Goal: Task Accomplishment & Management: Complete application form

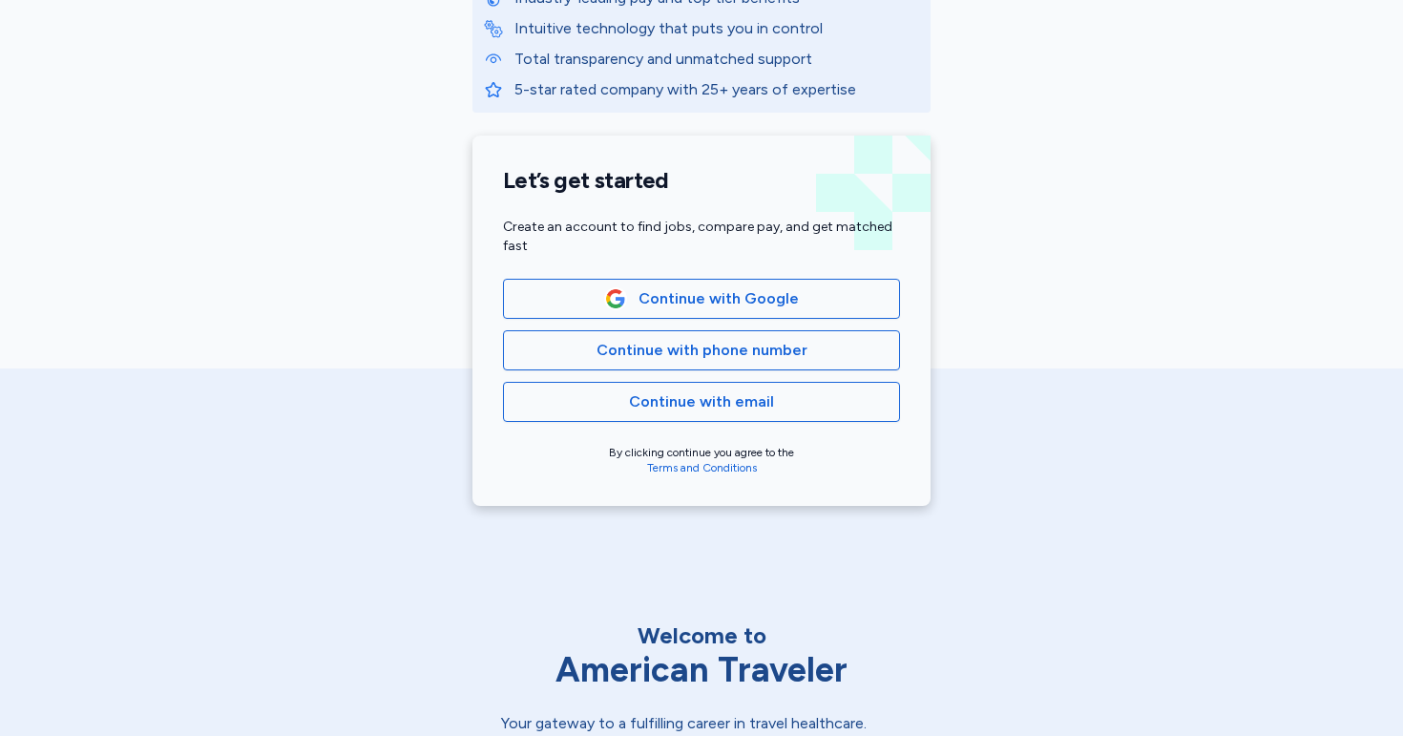
scroll to position [330, 0]
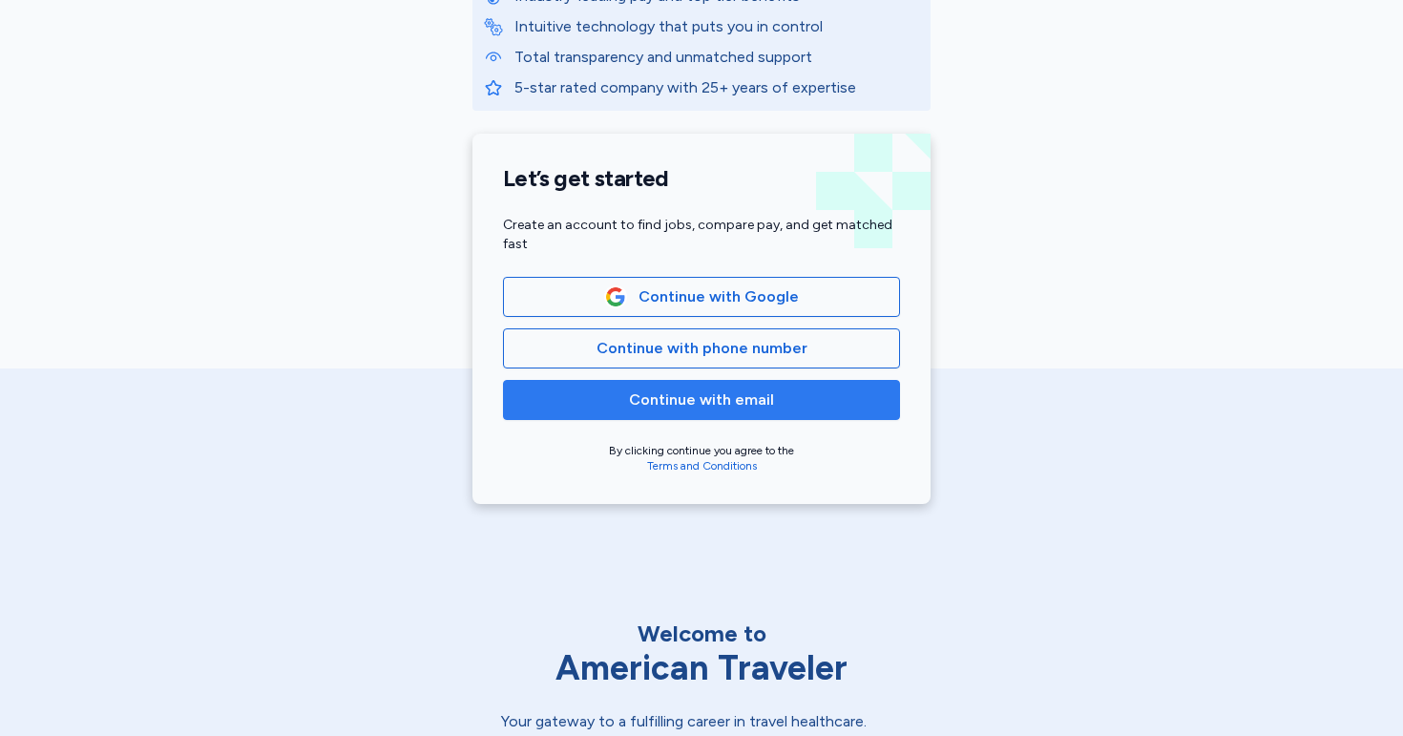
click at [601, 407] on span "Continue with email" at bounding box center [701, 400] width 365 height 23
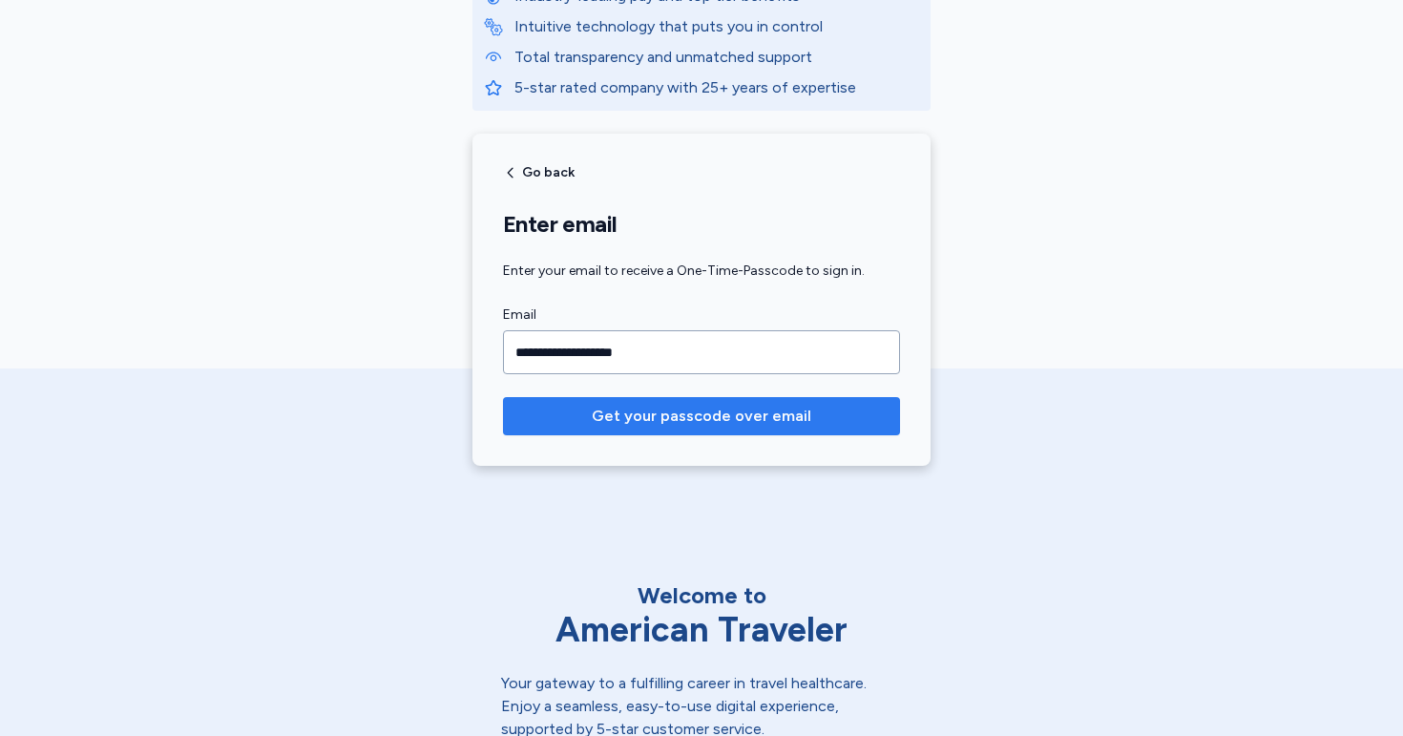
type input "**********"
click at [664, 412] on span "Get your passcode over email" at bounding box center [702, 416] width 220 height 23
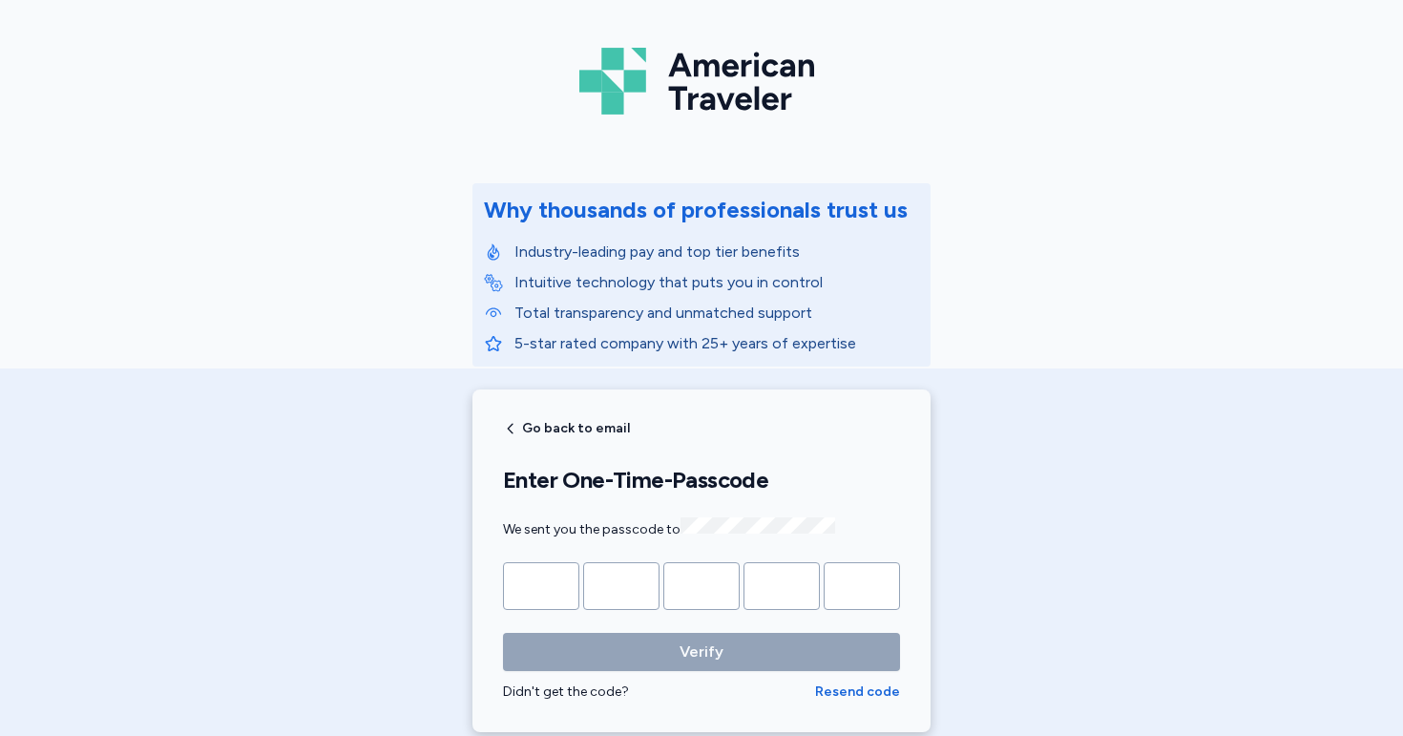
scroll to position [221, 0]
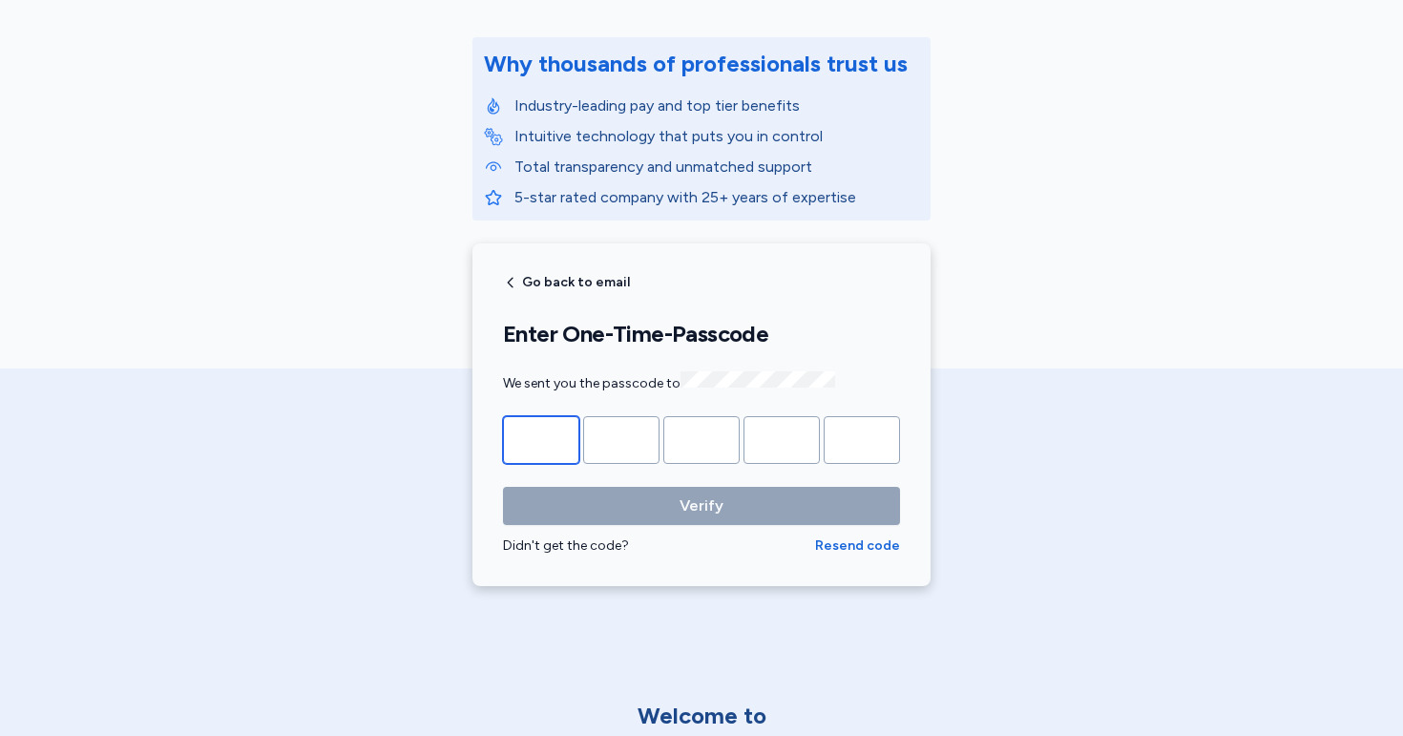
type input "*"
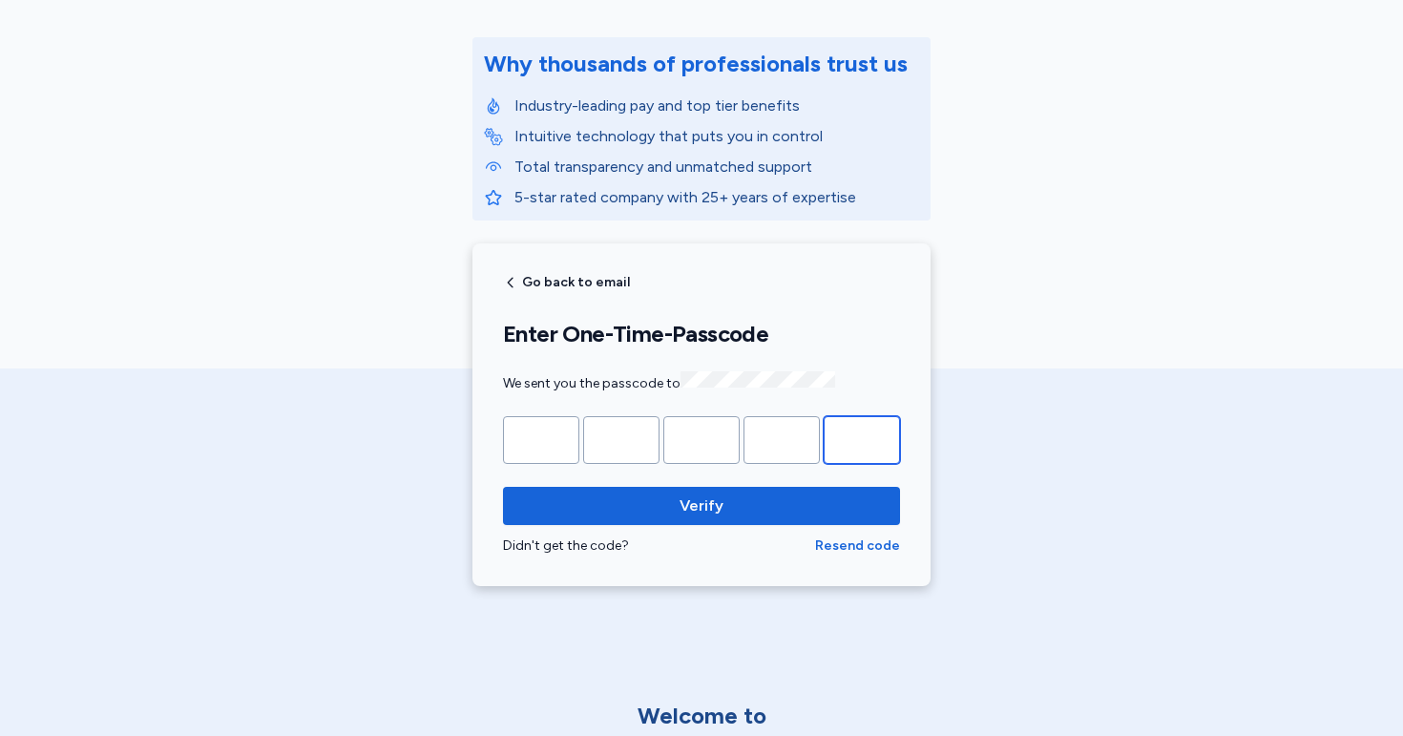
type input "*"
click at [670, 478] on form "* * * * * Verify Didn't get the code? Resend code" at bounding box center [701, 485] width 397 height 139
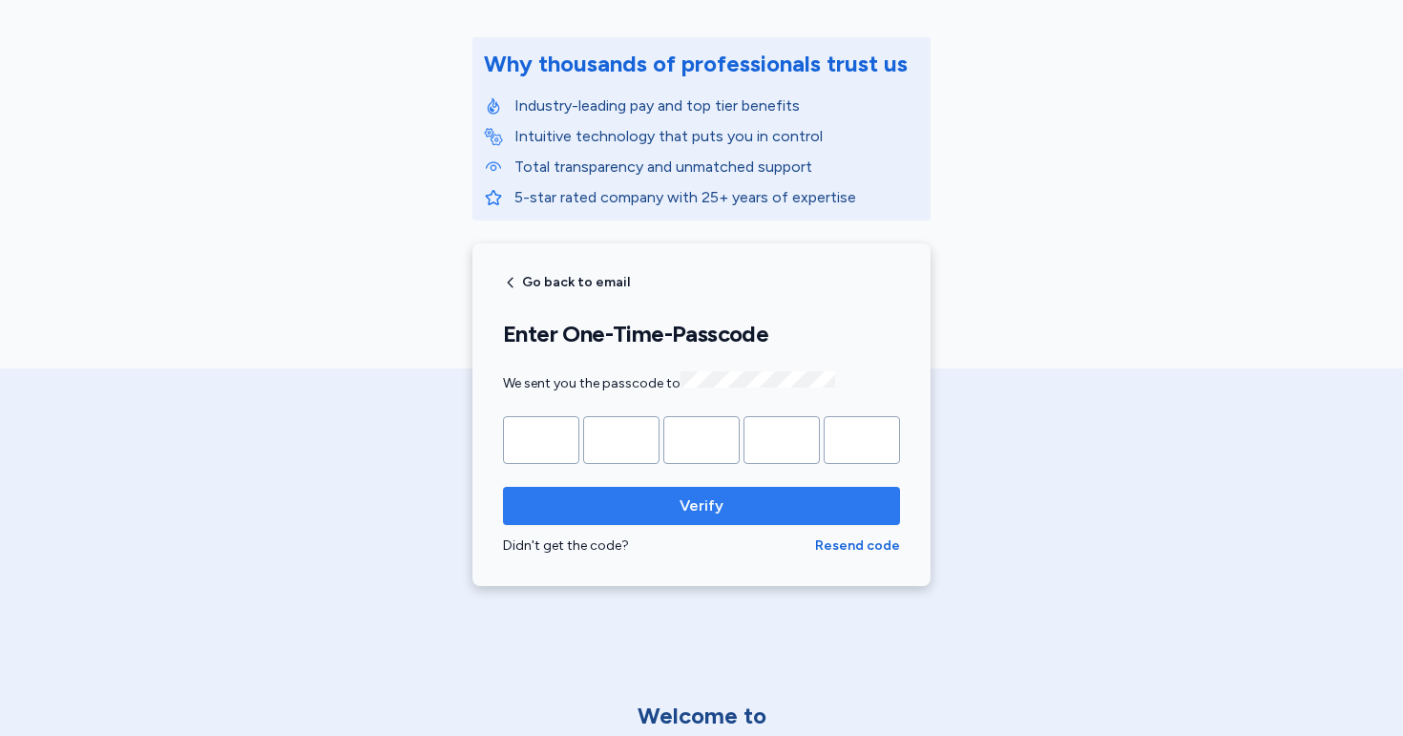
click at [670, 502] on span "Verify" at bounding box center [701, 506] width 367 height 23
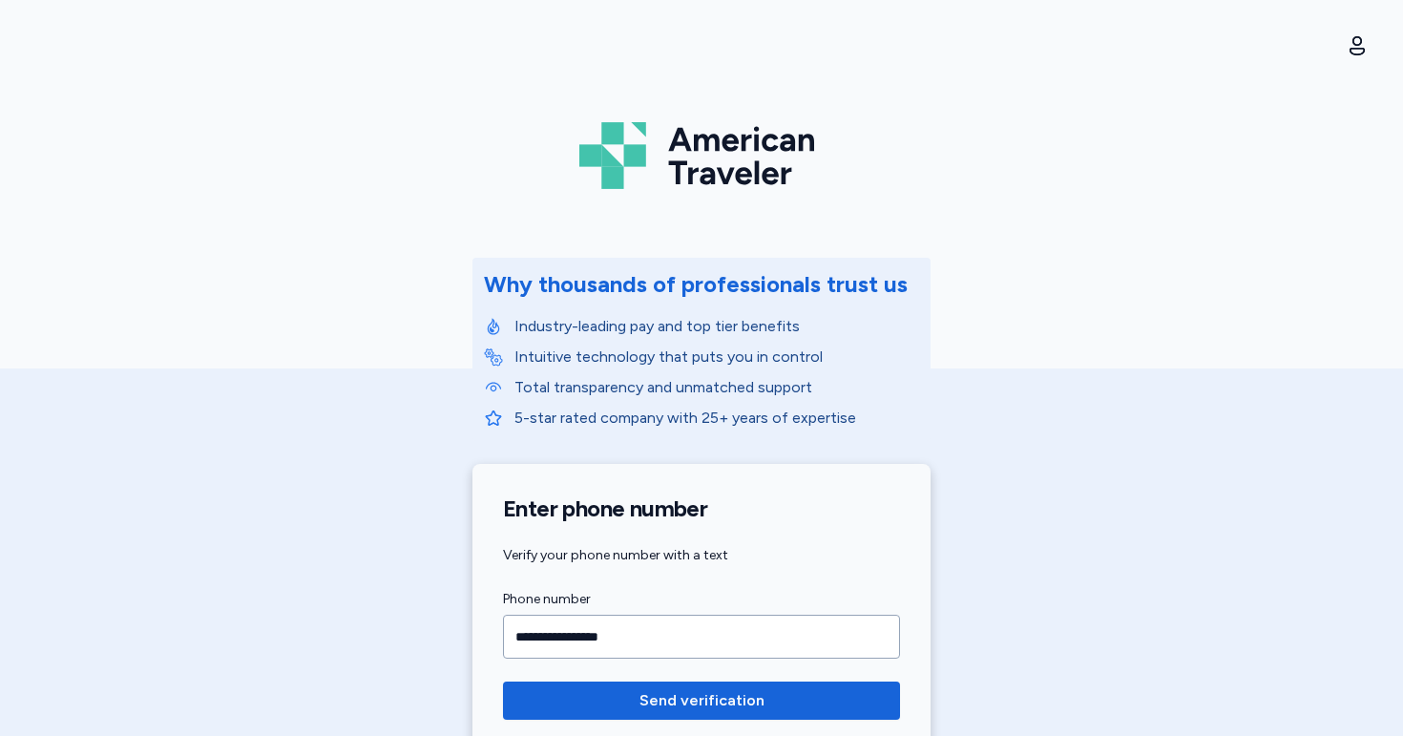
scroll to position [439, 0]
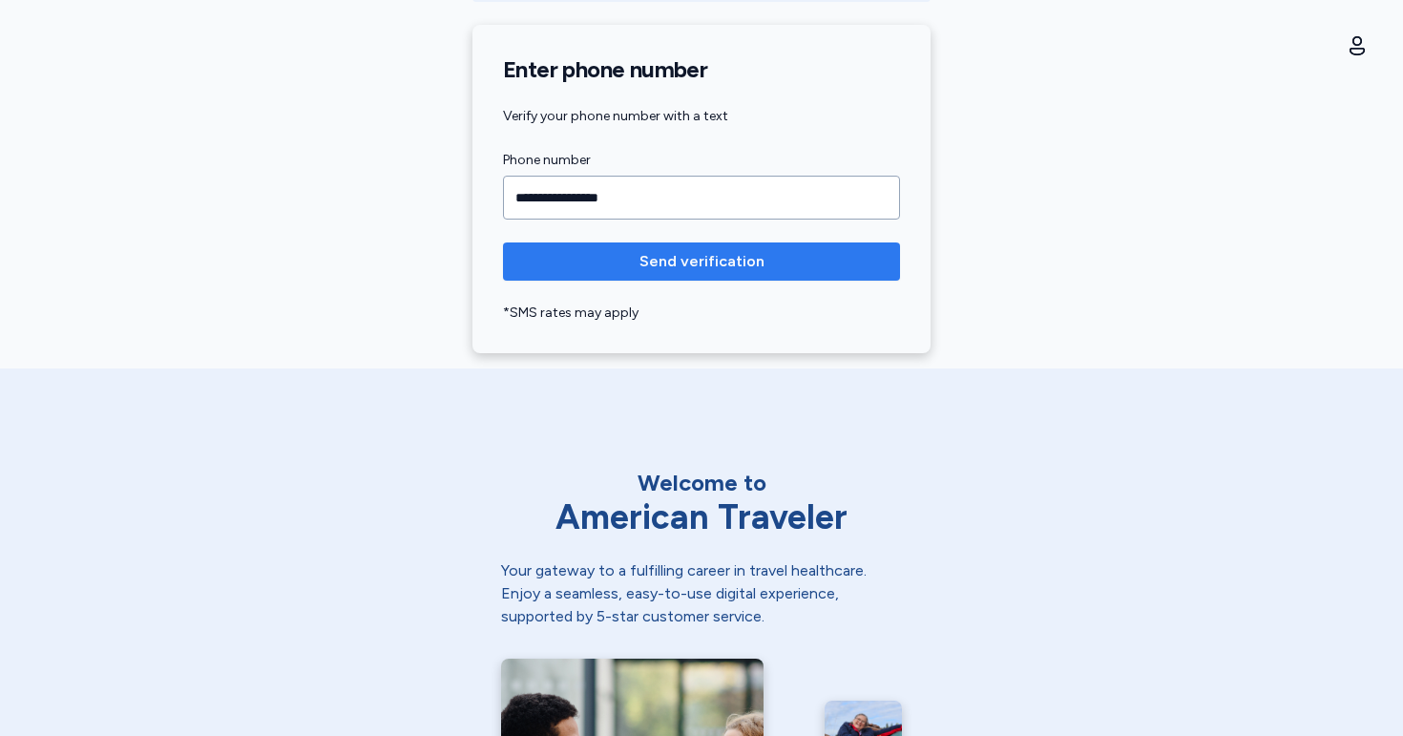
type input "**********"
click at [640, 263] on span "Send verification" at bounding box center [702, 261] width 125 height 23
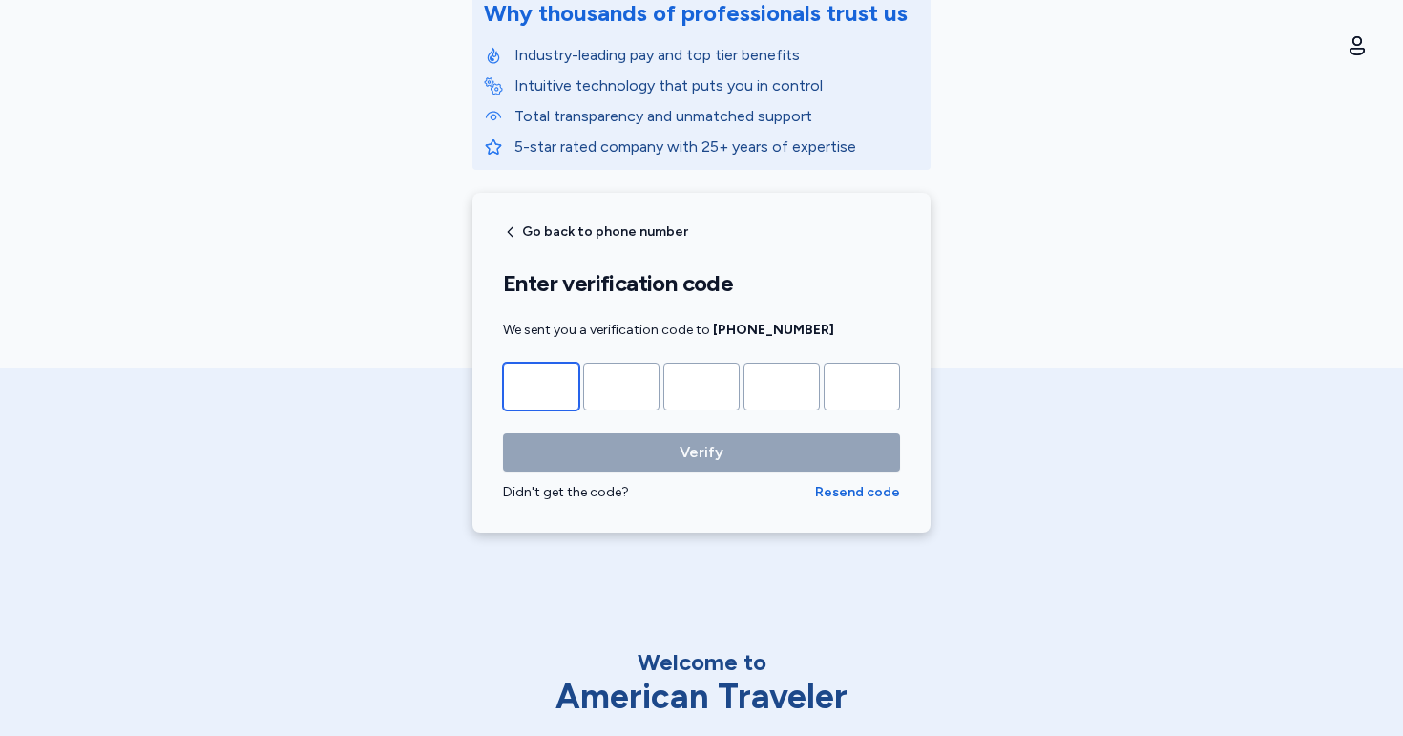
scroll to position [268, 0]
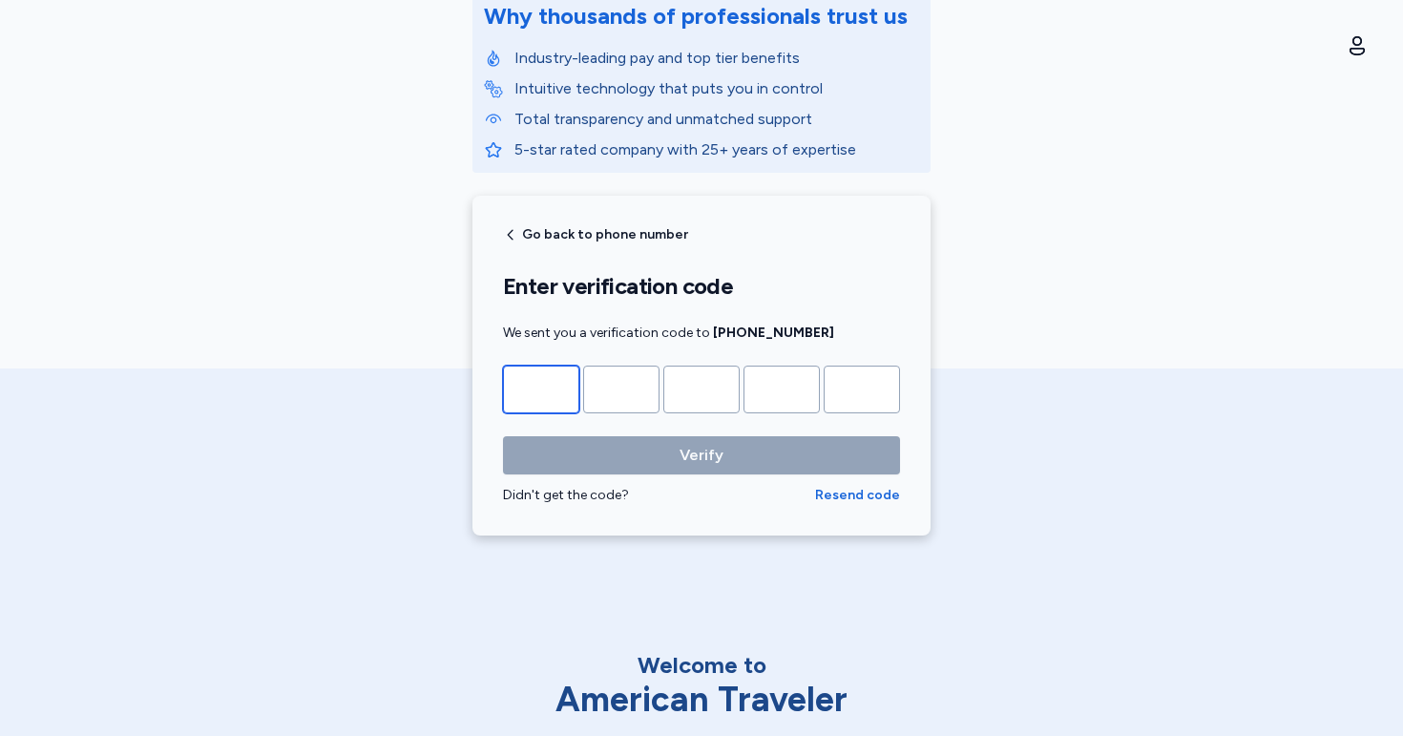
type input "*"
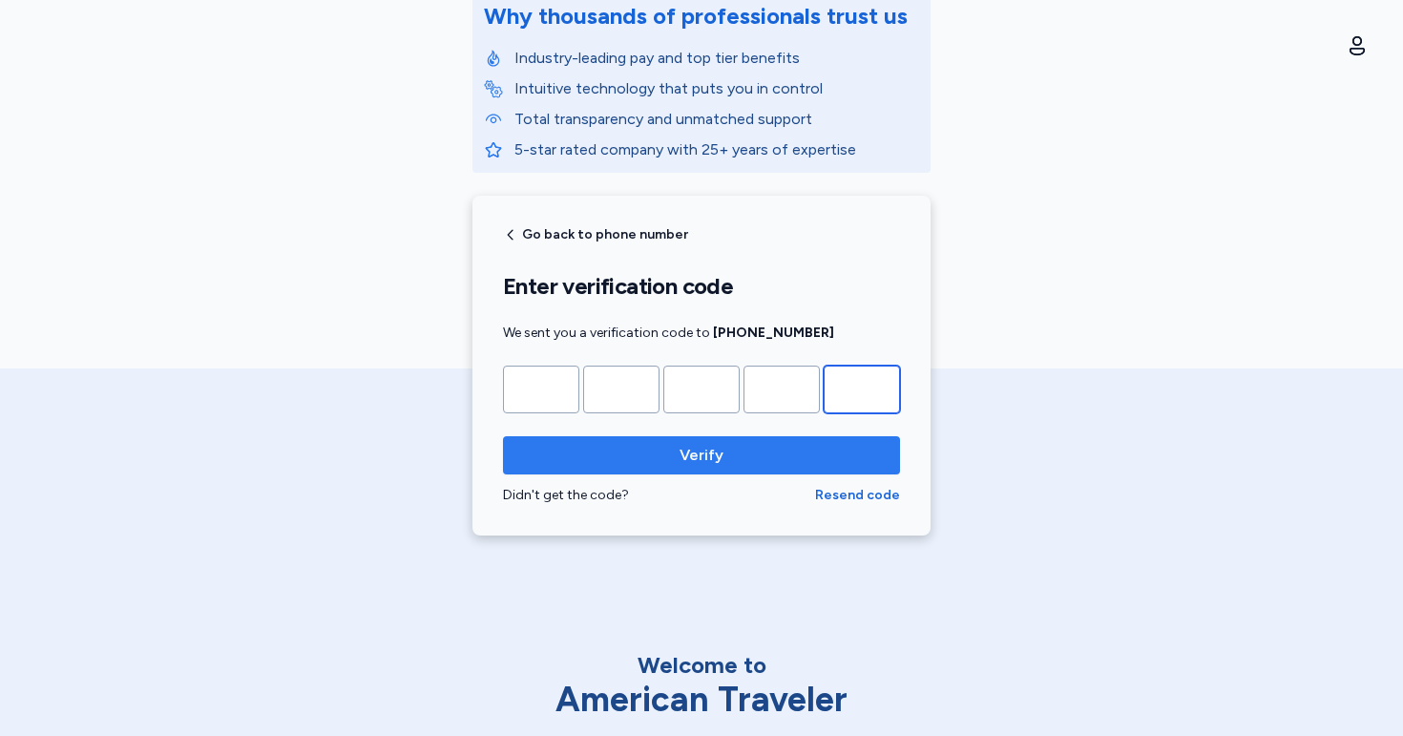
type input "*"
click at [649, 445] on span "Verify" at bounding box center [701, 455] width 367 height 23
